Goal: Task Accomplishment & Management: Manage account settings

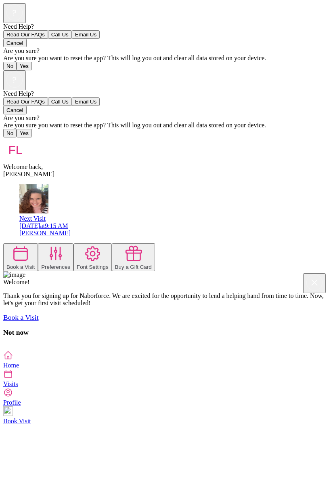
click at [328, 243] on div "Book a Visit Preferences Font Settings Buy a Gift Card" at bounding box center [165, 257] width 325 height 28
click at [328, 350] on div "Need Help? Read Our FAQs Call Us Email Us Cancel Are you sure? Are you sure you…" at bounding box center [165, 210] width 325 height 280
click at [61, 247] on icon at bounding box center [55, 253] width 11 height 13
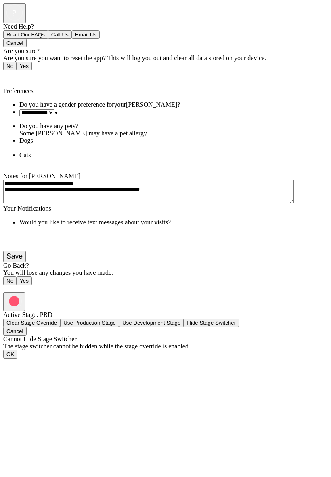
click at [26, 262] on button "Save" at bounding box center [14, 256] width 23 height 11
